Goal: Information Seeking & Learning: Learn about a topic

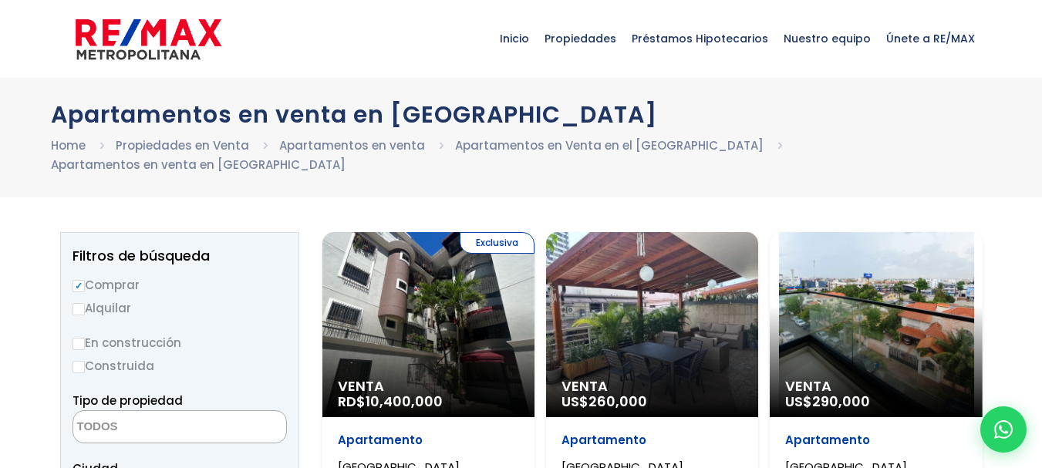
select select
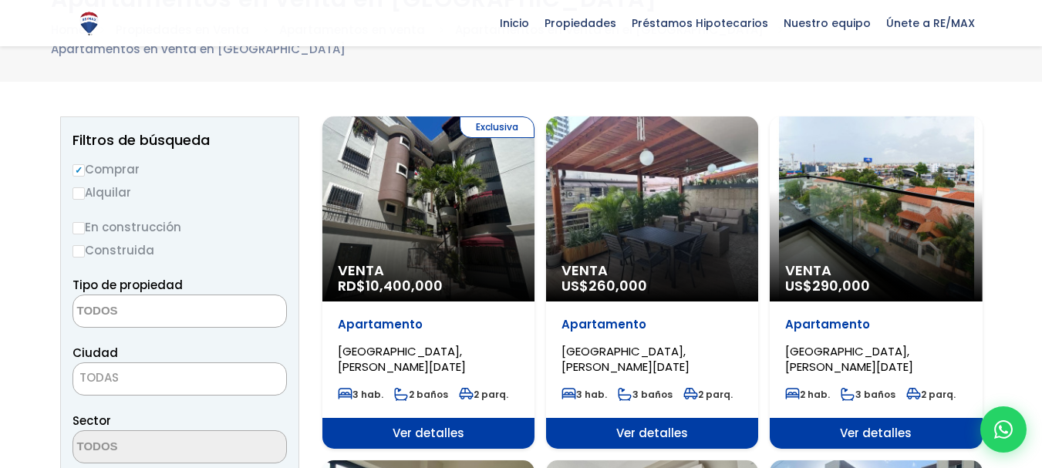
scroll to position [77, 0]
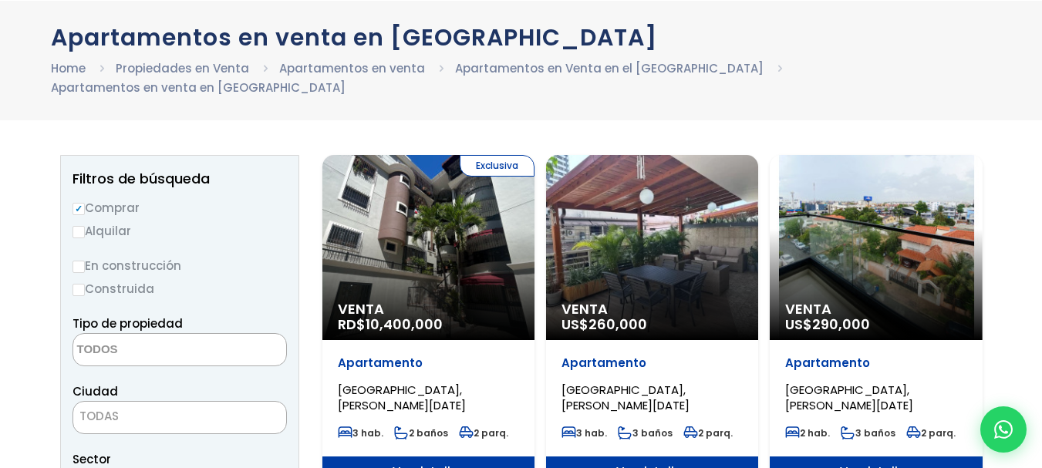
click at [477, 232] on div "Exclusiva Venta RD$ 10,400,000" at bounding box center [428, 247] width 212 height 185
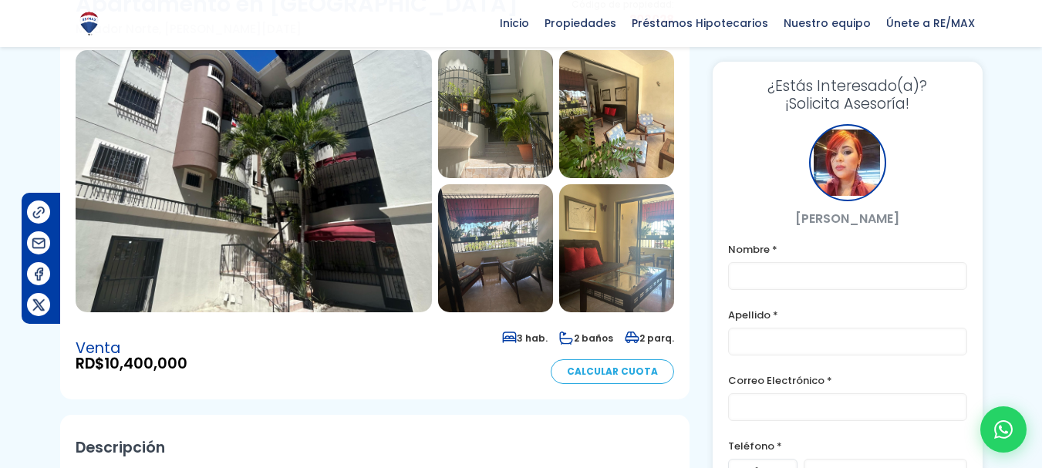
scroll to position [154, 0]
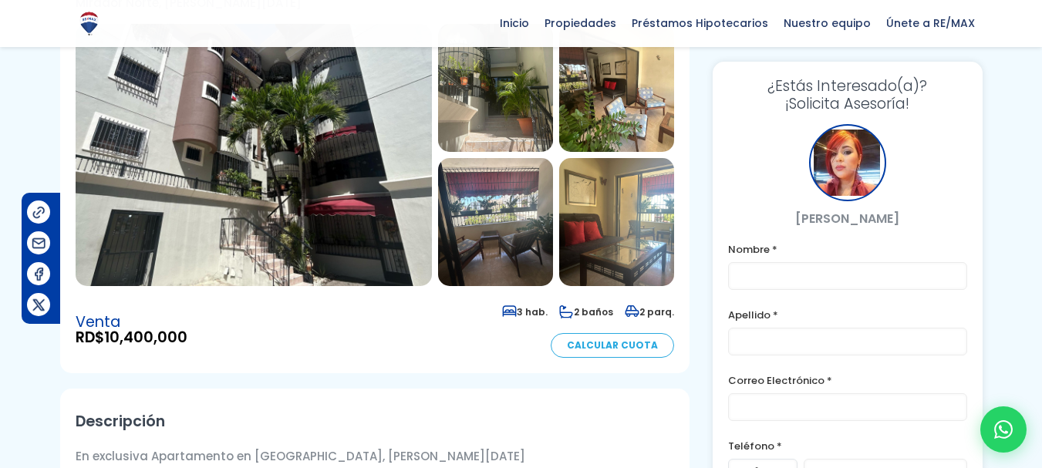
click at [493, 110] on img at bounding box center [495, 88] width 115 height 128
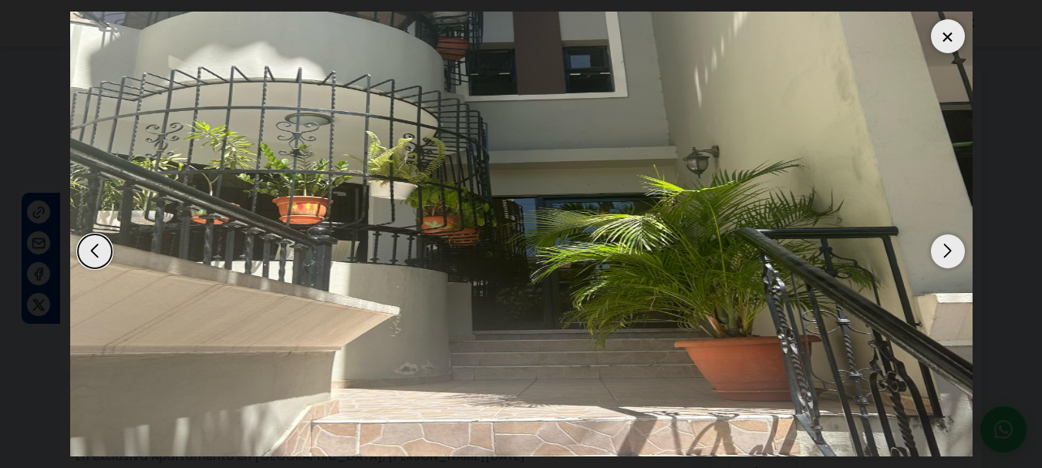
scroll to position [77, 0]
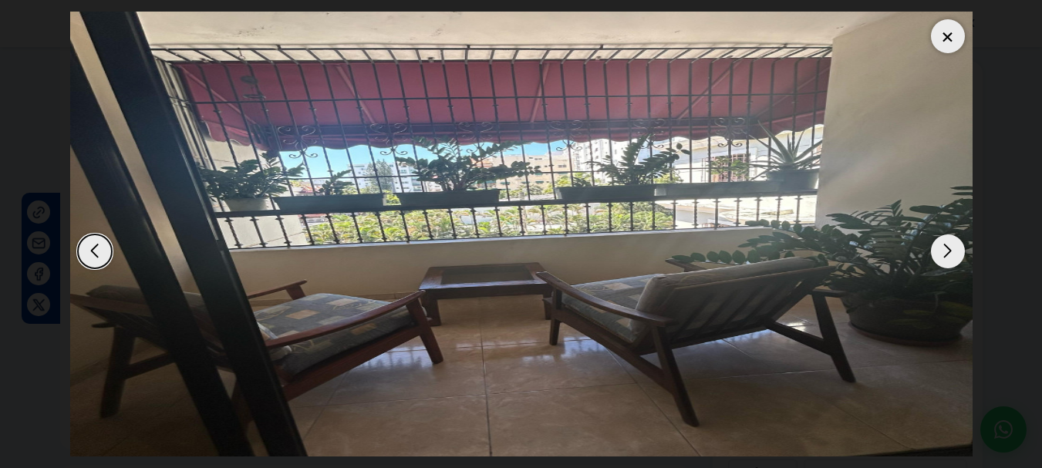
click at [943, 35] on div at bounding box center [948, 36] width 34 height 34
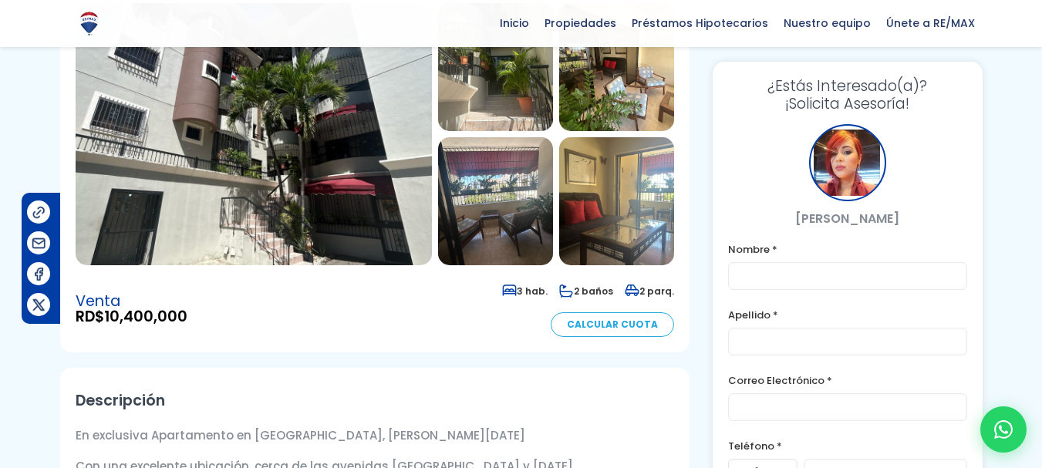
scroll to position [0, 0]
